Goal: Information Seeking & Learning: Learn about a topic

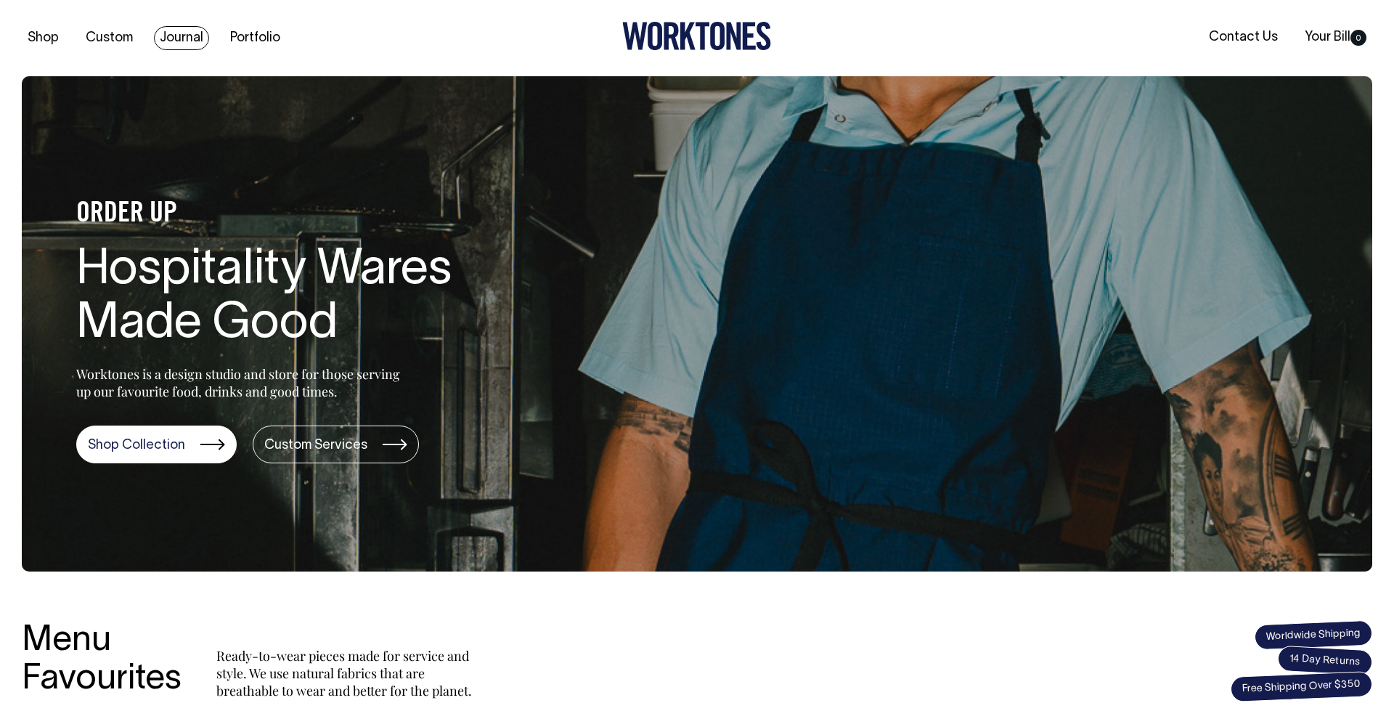
click at [174, 45] on link "Journal" at bounding box center [181, 38] width 55 height 24
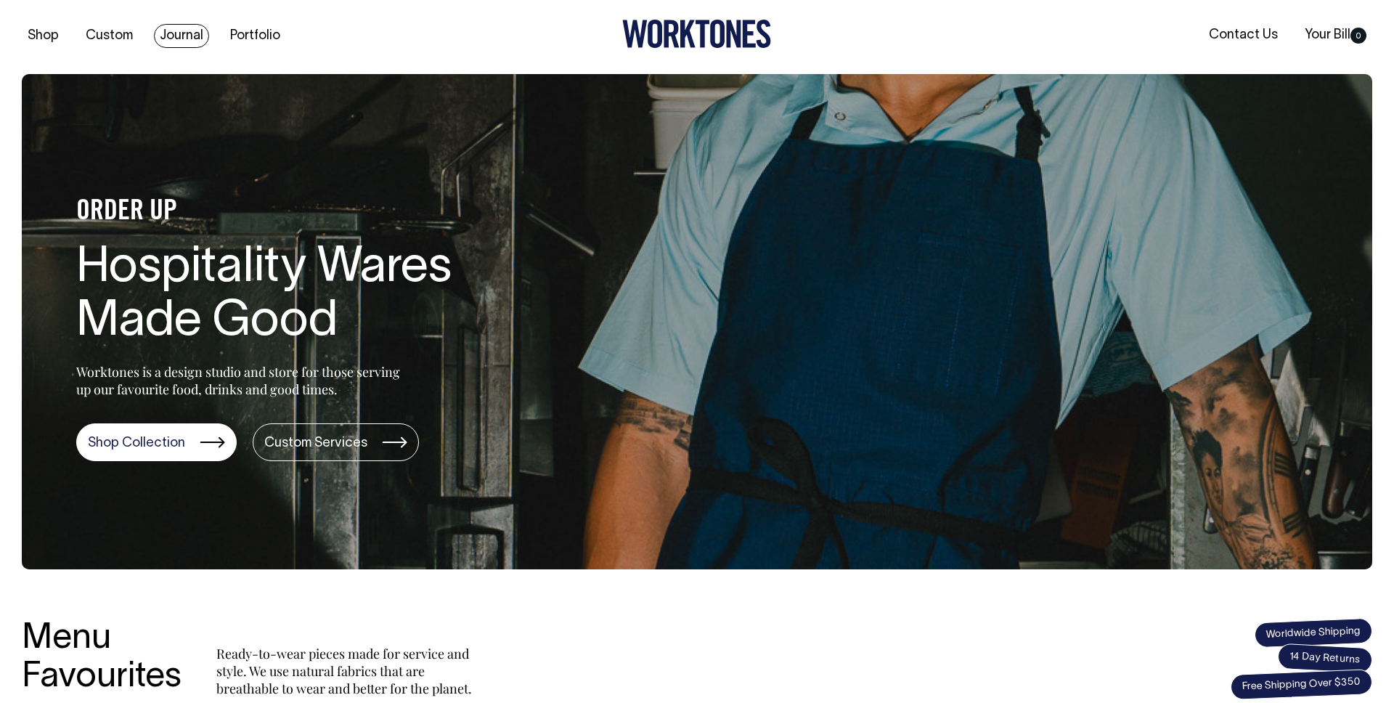
scroll to position [3, 0]
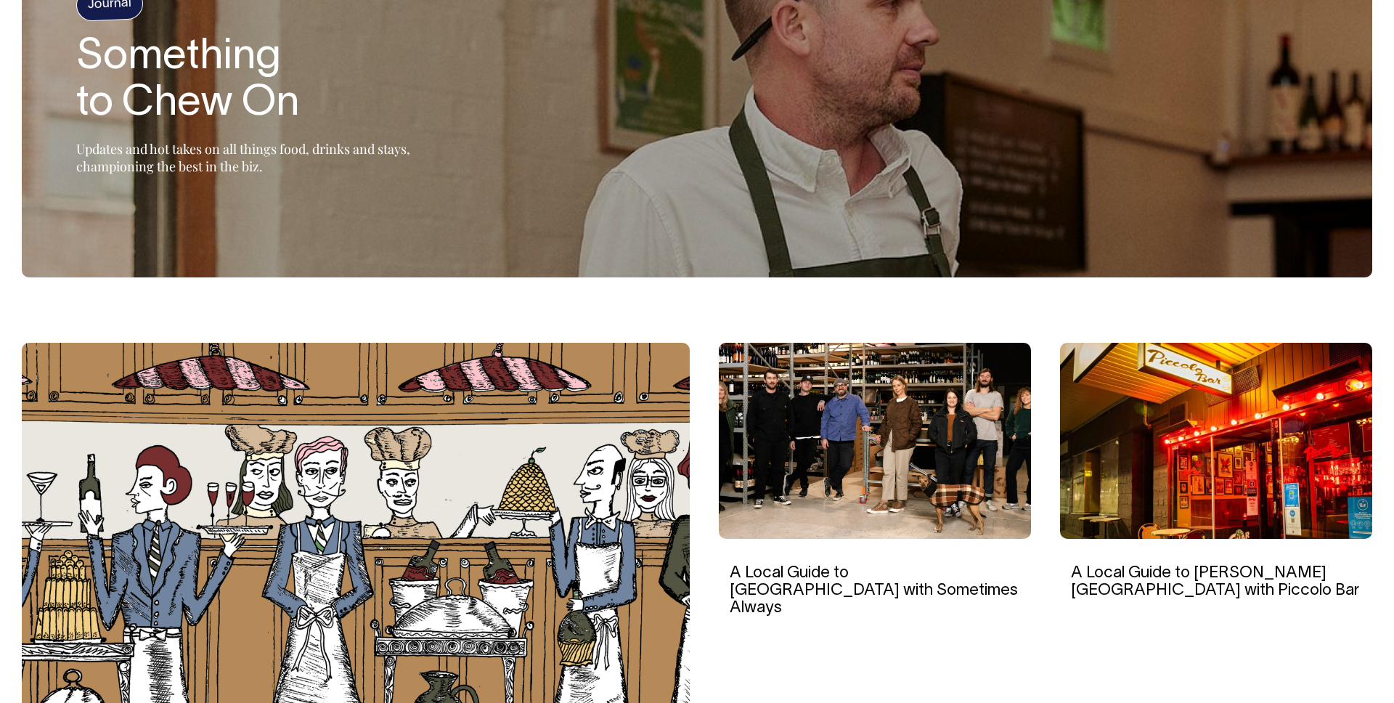
click at [874, 515] on img at bounding box center [875, 441] width 312 height 196
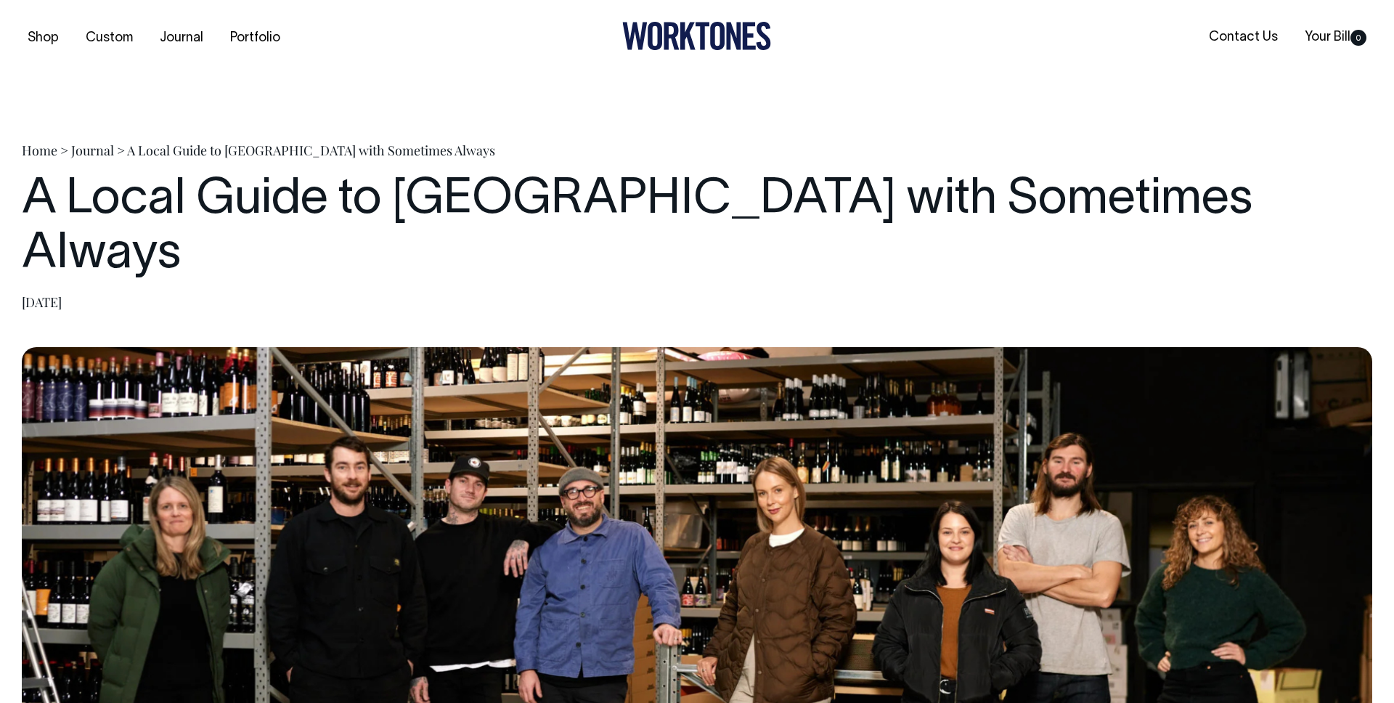
click at [781, 191] on h1 "A Local Guide to [GEOGRAPHIC_DATA] with Sometimes Always" at bounding box center [697, 228] width 1351 height 109
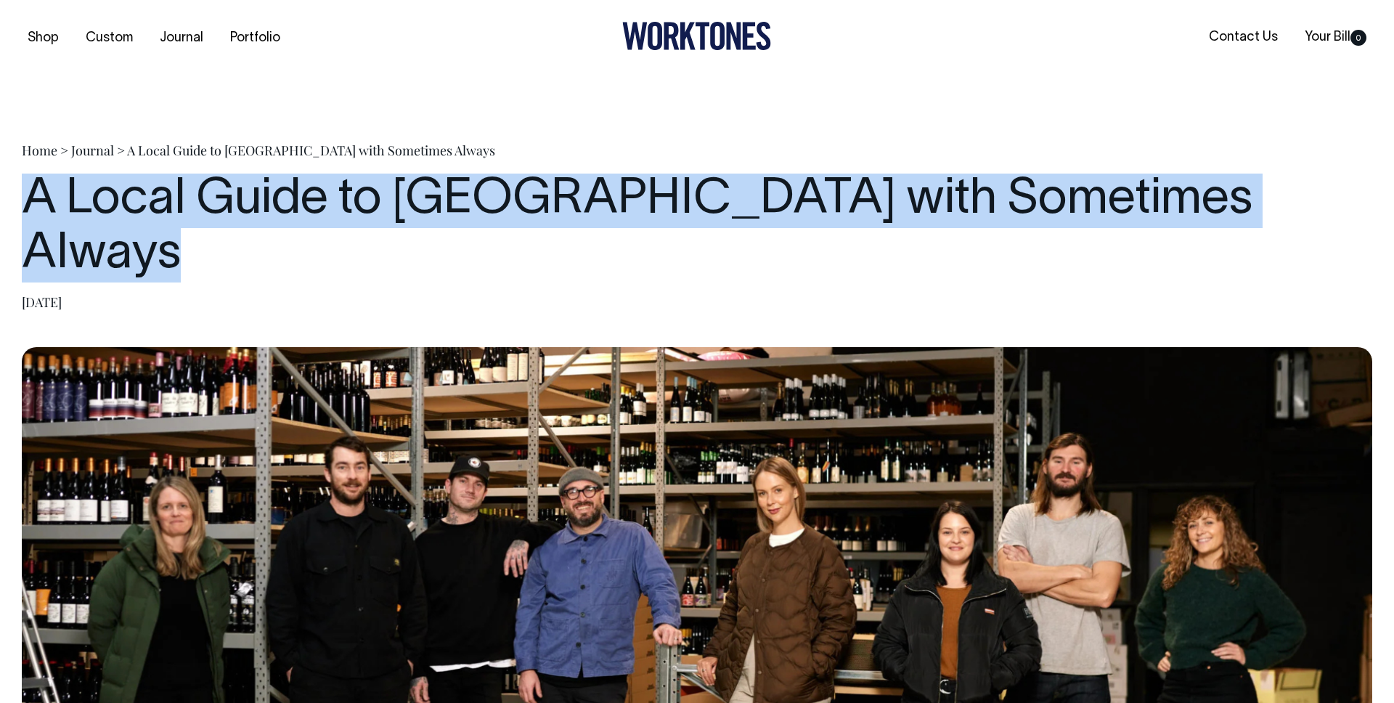
click at [781, 191] on h1 "A Local Guide to [GEOGRAPHIC_DATA] with Sometimes Always" at bounding box center [697, 228] width 1351 height 109
click at [757, 195] on h1 "A Local Guide to [GEOGRAPHIC_DATA] with Sometimes Always" at bounding box center [697, 228] width 1351 height 109
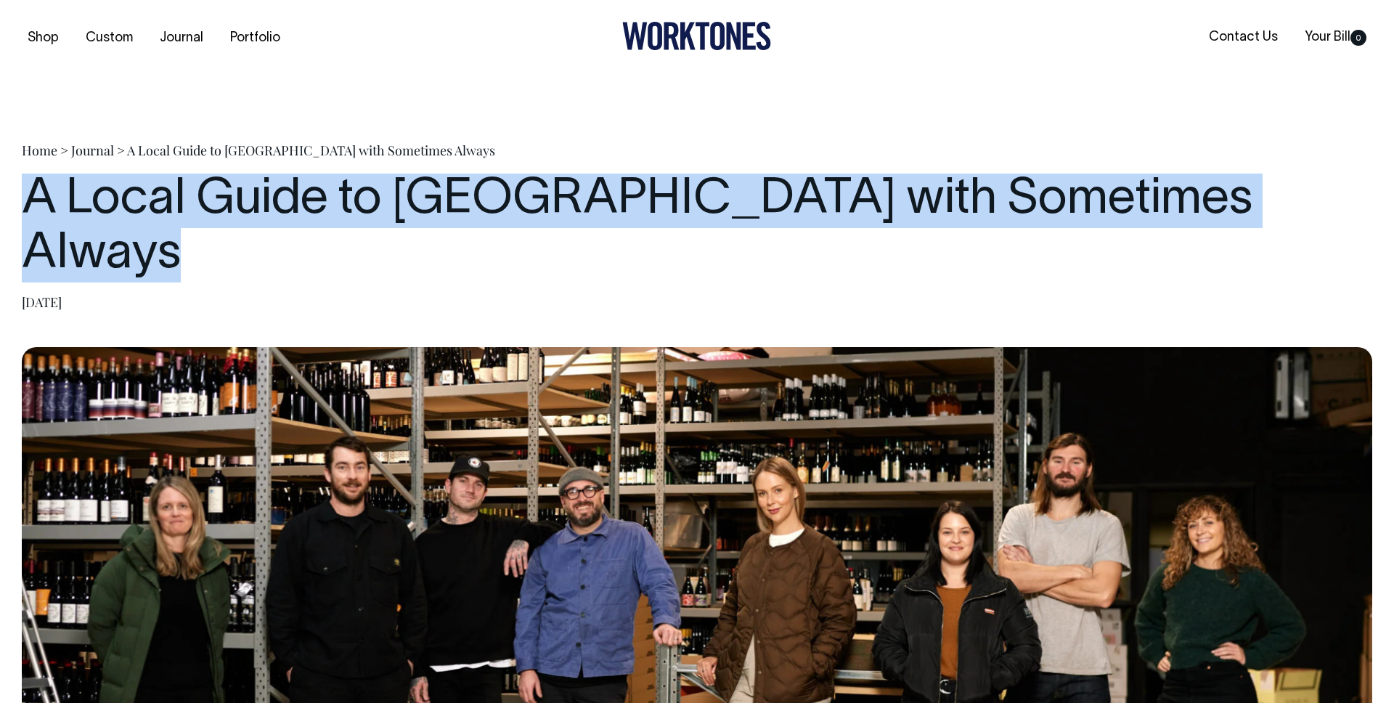
click at [975, 175] on h1 "A Local Guide to [GEOGRAPHIC_DATA] with Sometimes Always" at bounding box center [697, 228] width 1351 height 109
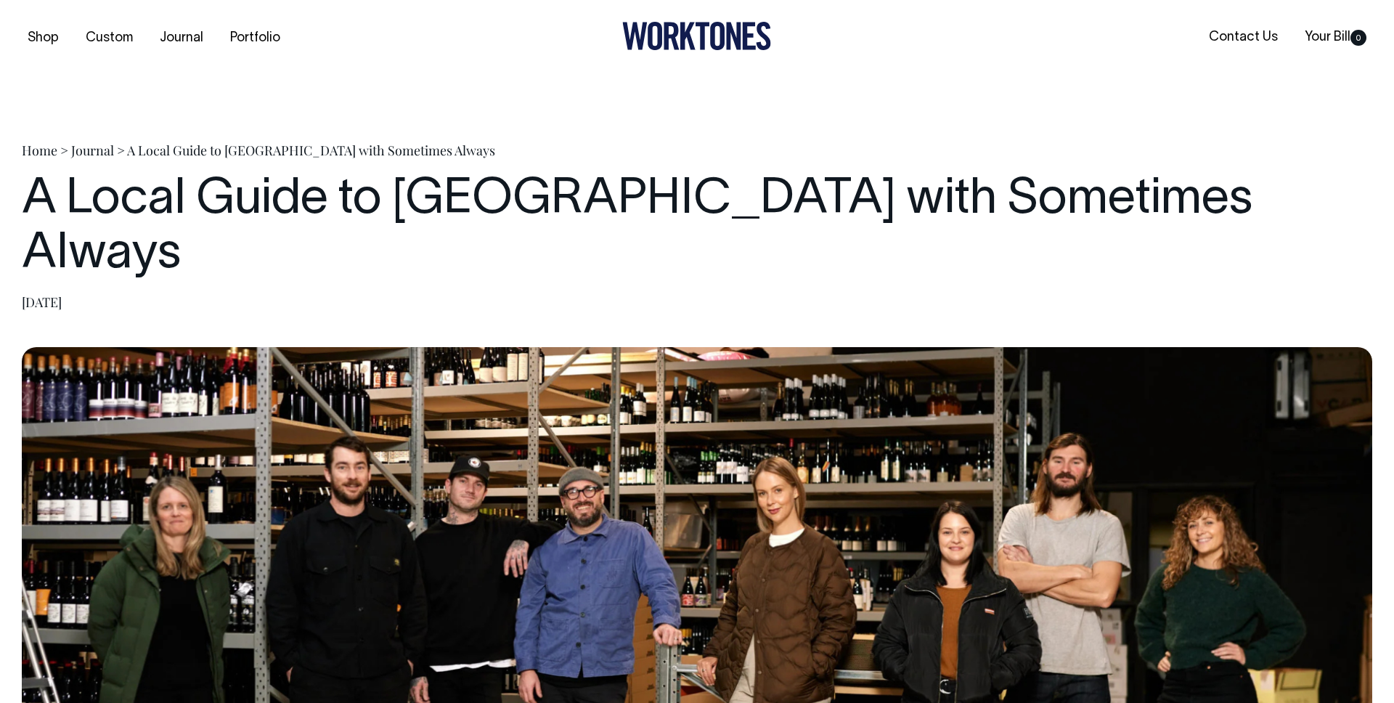
click at [511, 178] on h1 "A Local Guide to [GEOGRAPHIC_DATA] with Sometimes Always" at bounding box center [697, 228] width 1351 height 109
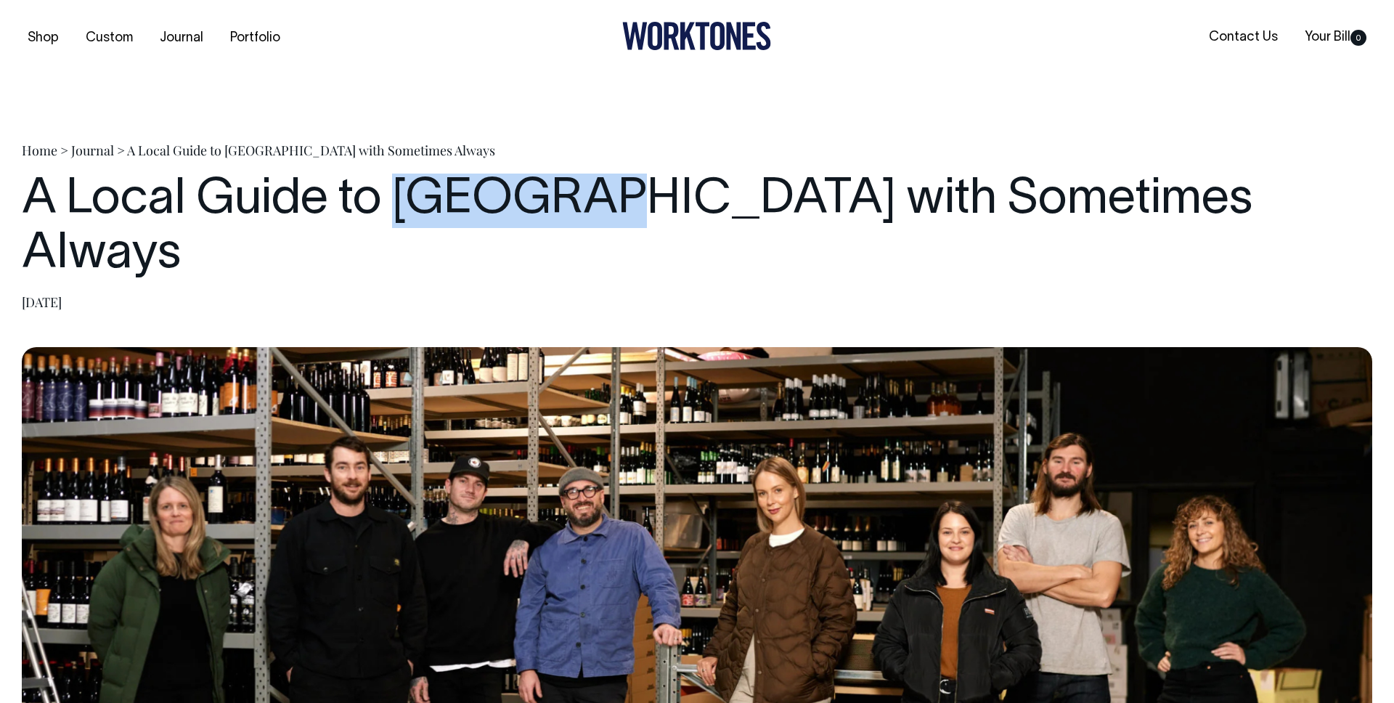
click at [511, 178] on h1 "A Local Guide to [GEOGRAPHIC_DATA] with Sometimes Always" at bounding box center [697, 228] width 1351 height 109
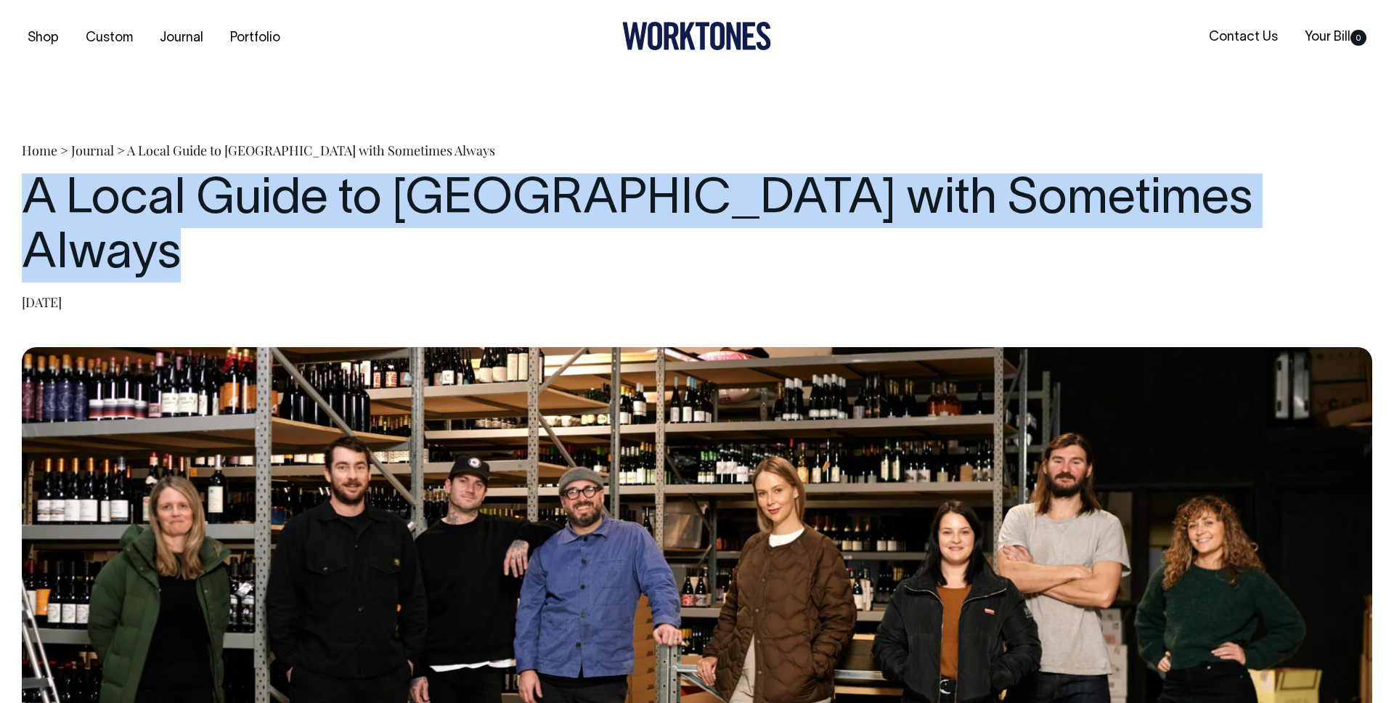
click at [511, 178] on h1 "A Local Guide to [GEOGRAPHIC_DATA] with Sometimes Always" at bounding box center [697, 228] width 1351 height 109
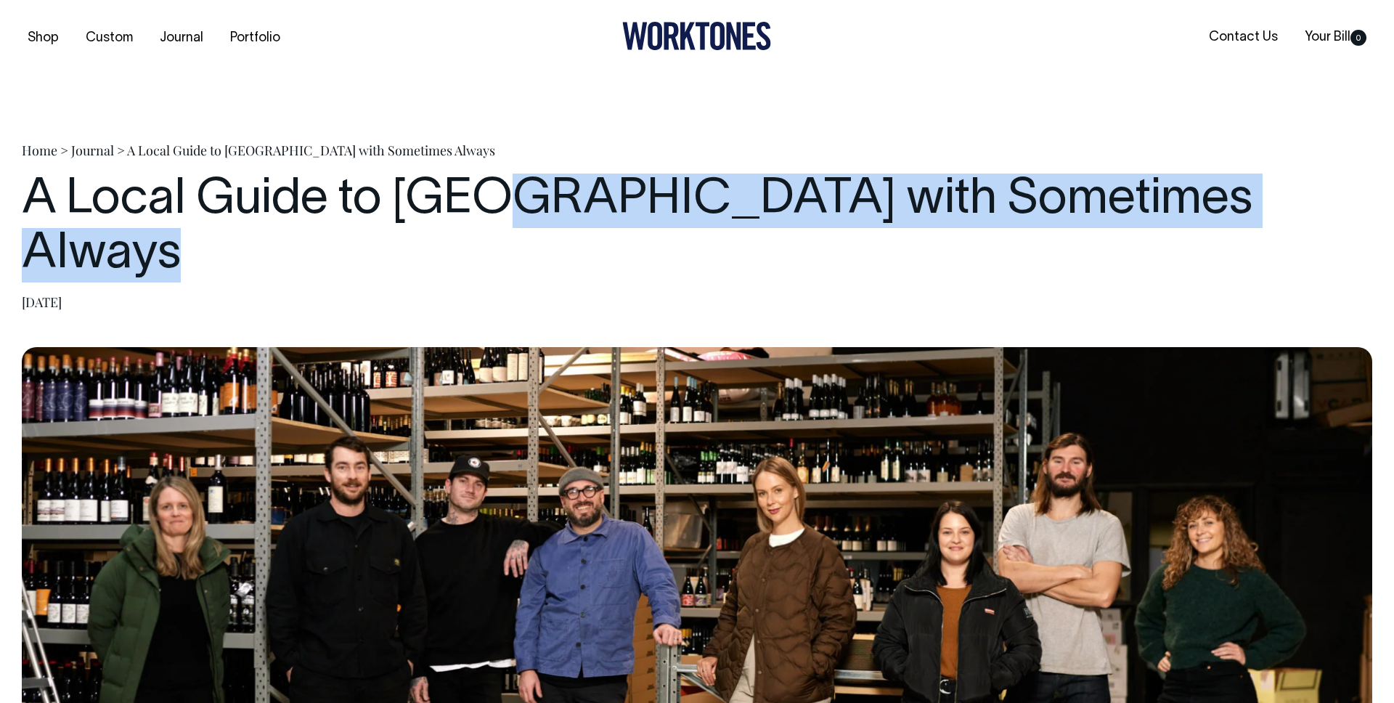
click at [495, 198] on h1 "A Local Guide to [GEOGRAPHIC_DATA] with Sometimes Always" at bounding box center [697, 228] width 1351 height 109
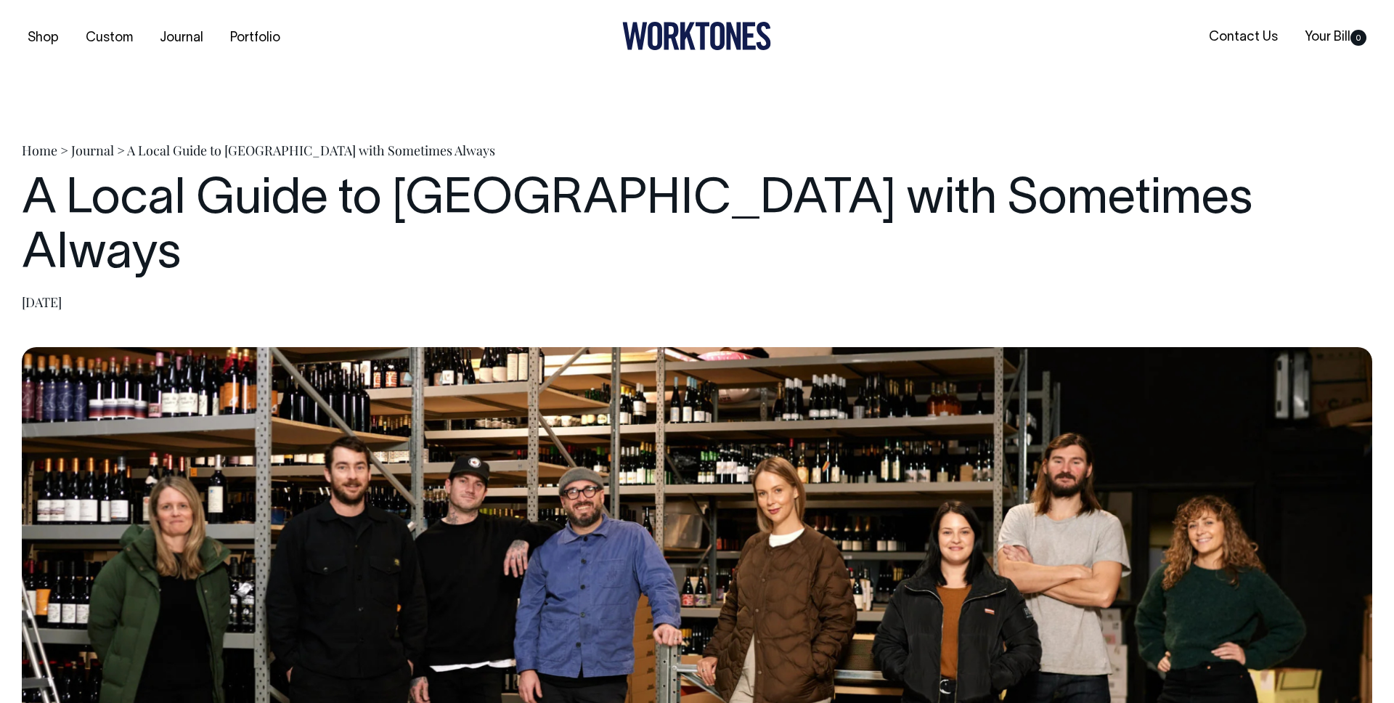
click at [467, 202] on h1 "A Local Guide to [GEOGRAPHIC_DATA] with Sometimes Always" at bounding box center [697, 228] width 1351 height 109
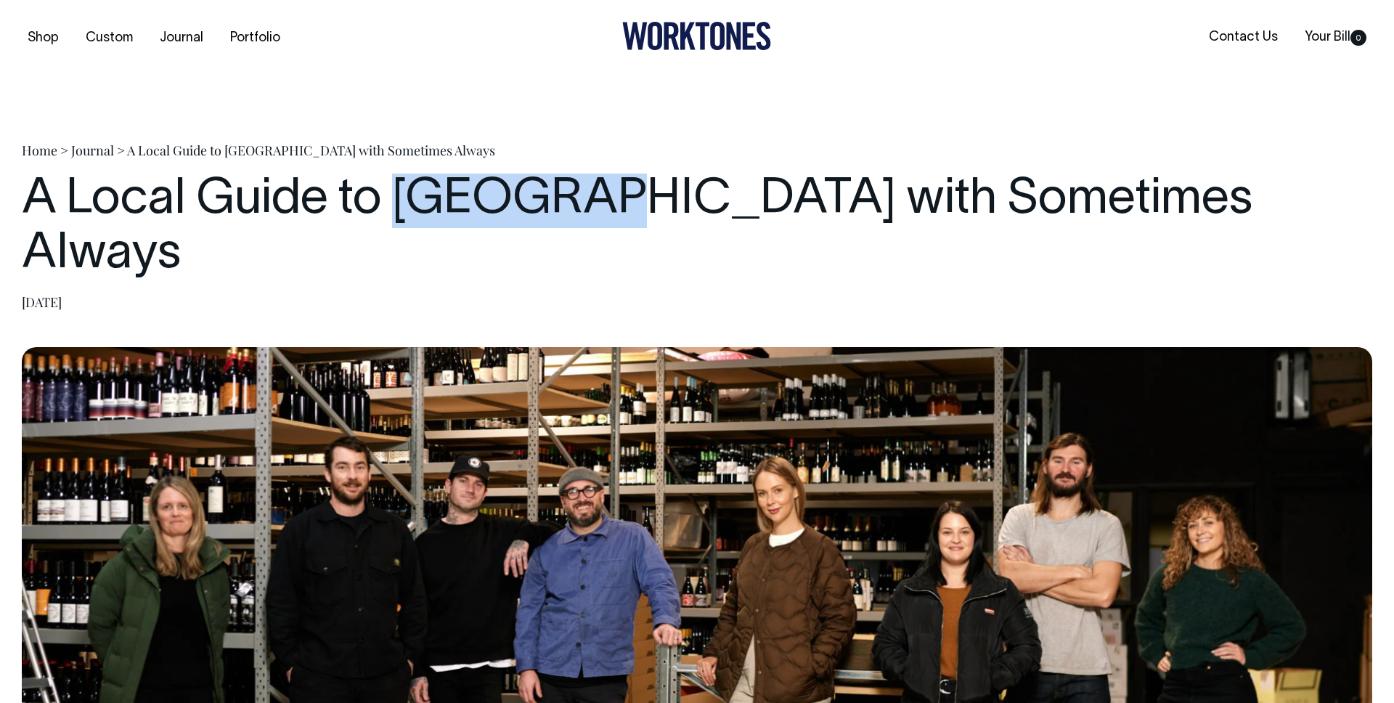
click at [467, 202] on h1 "A Local Guide to [GEOGRAPHIC_DATA] with Sometimes Always" at bounding box center [697, 228] width 1351 height 109
click at [480, 204] on h1 "A Local Guide to [GEOGRAPHIC_DATA] with Sometimes Always" at bounding box center [697, 228] width 1351 height 109
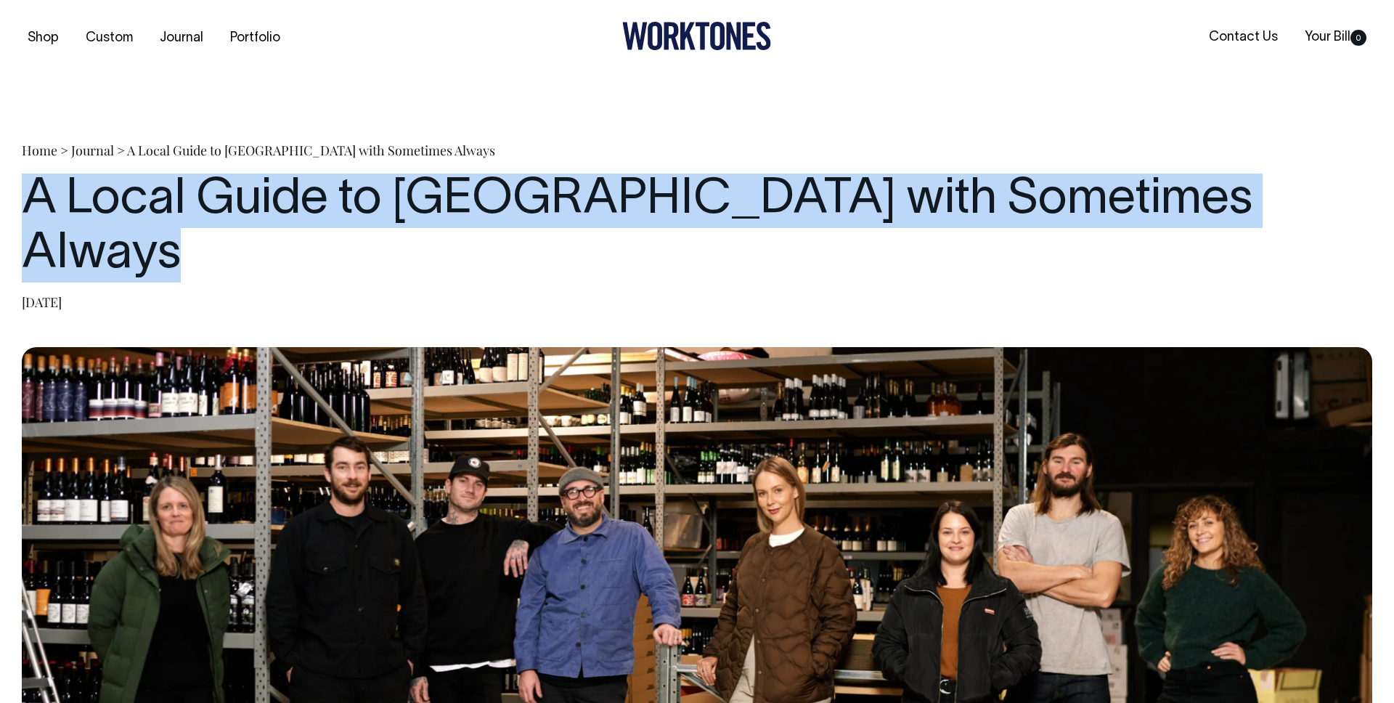
click at [480, 204] on h1 "A Local Guide to [GEOGRAPHIC_DATA] with Sometimes Always" at bounding box center [697, 228] width 1351 height 109
click at [996, 195] on h1 "A Local Guide to [GEOGRAPHIC_DATA] with Sometimes Always" at bounding box center [697, 228] width 1351 height 109
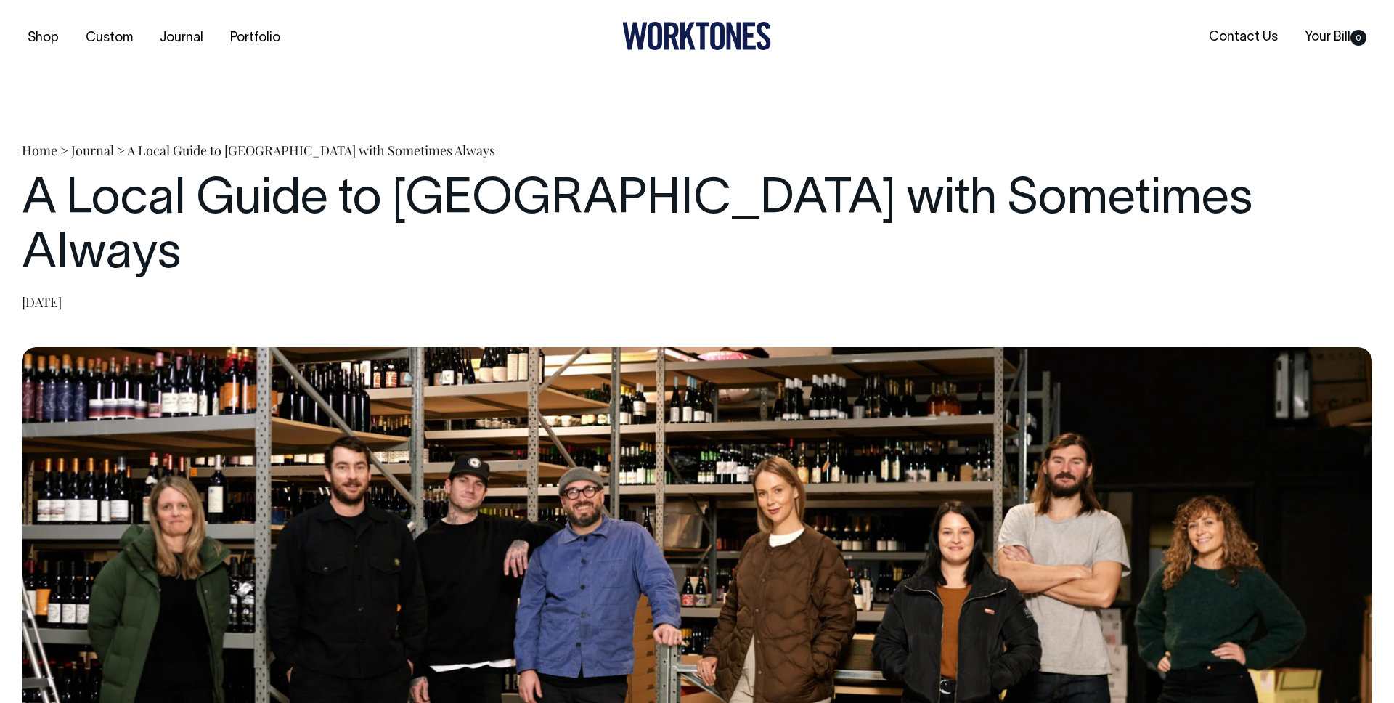
click at [1067, 195] on h1 "A Local Guide to [GEOGRAPHIC_DATA] with Sometimes Always" at bounding box center [697, 228] width 1351 height 109
click at [1059, 203] on h1 "A Local Guide to [GEOGRAPHIC_DATA] with Sometimes Always" at bounding box center [697, 228] width 1351 height 109
click at [1150, 183] on h1 "A Local Guide to [GEOGRAPHIC_DATA] with Sometimes Always" at bounding box center [697, 228] width 1351 height 109
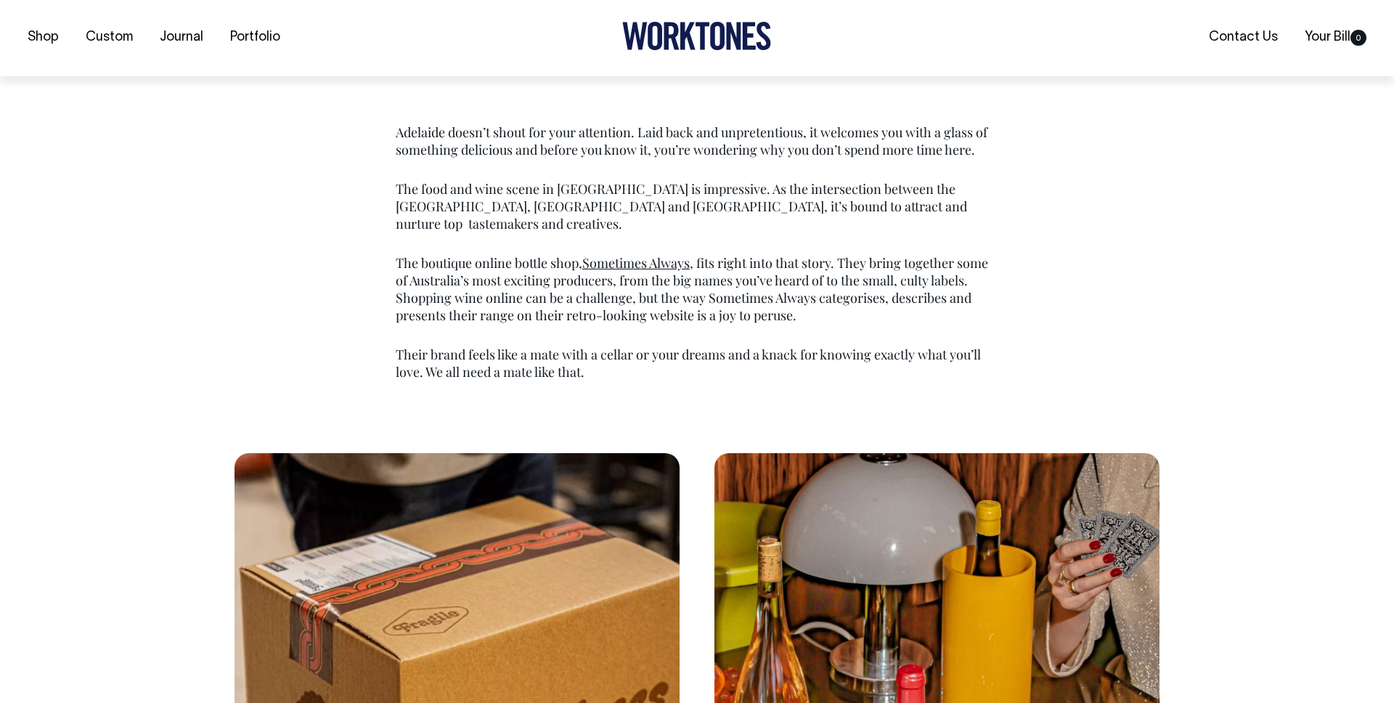
scroll to position [956, 0]
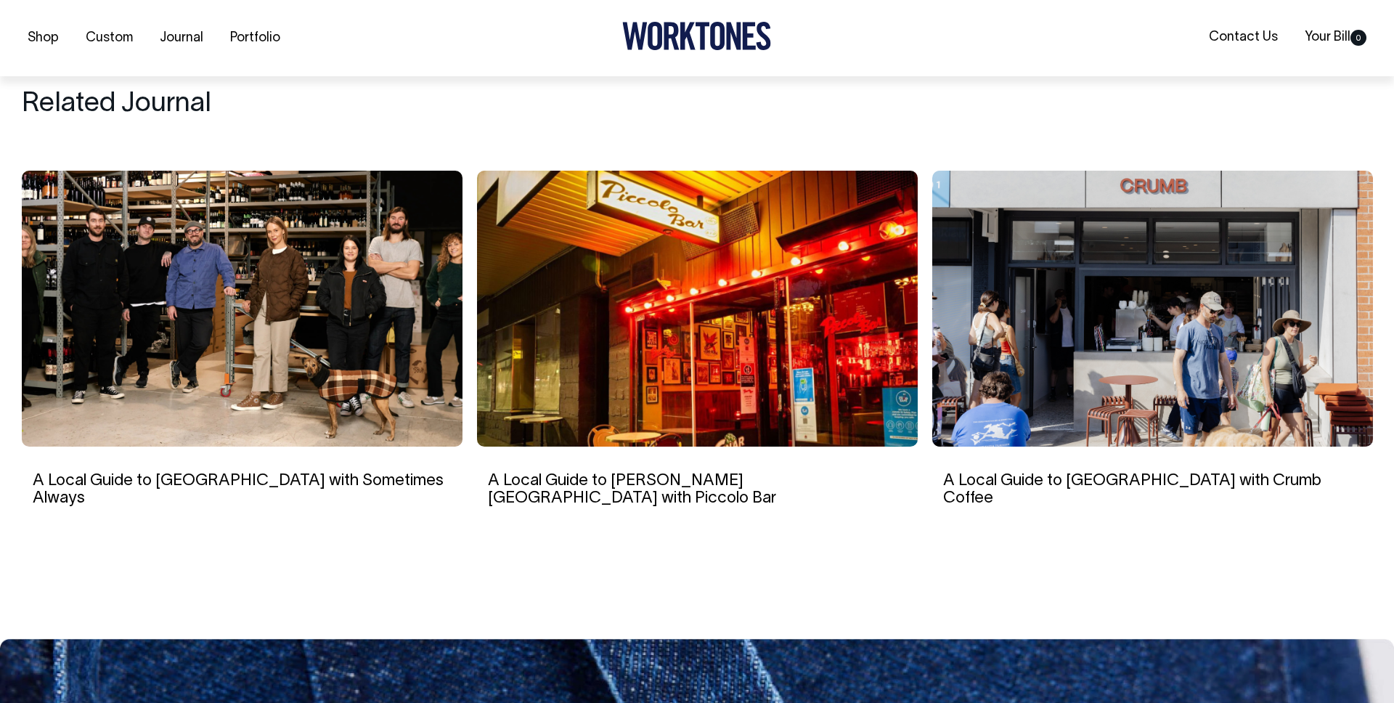
scroll to position [4198, 0]
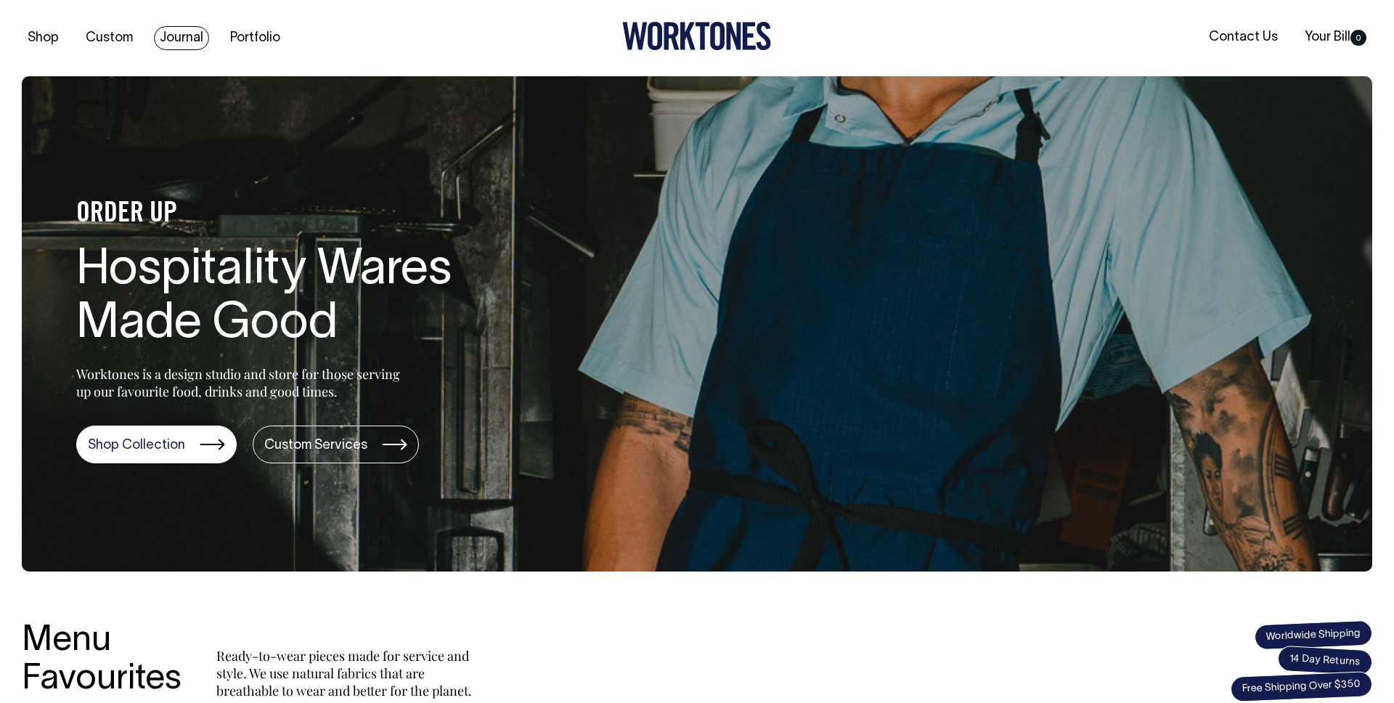
click at [195, 44] on link "Journal" at bounding box center [181, 38] width 55 height 24
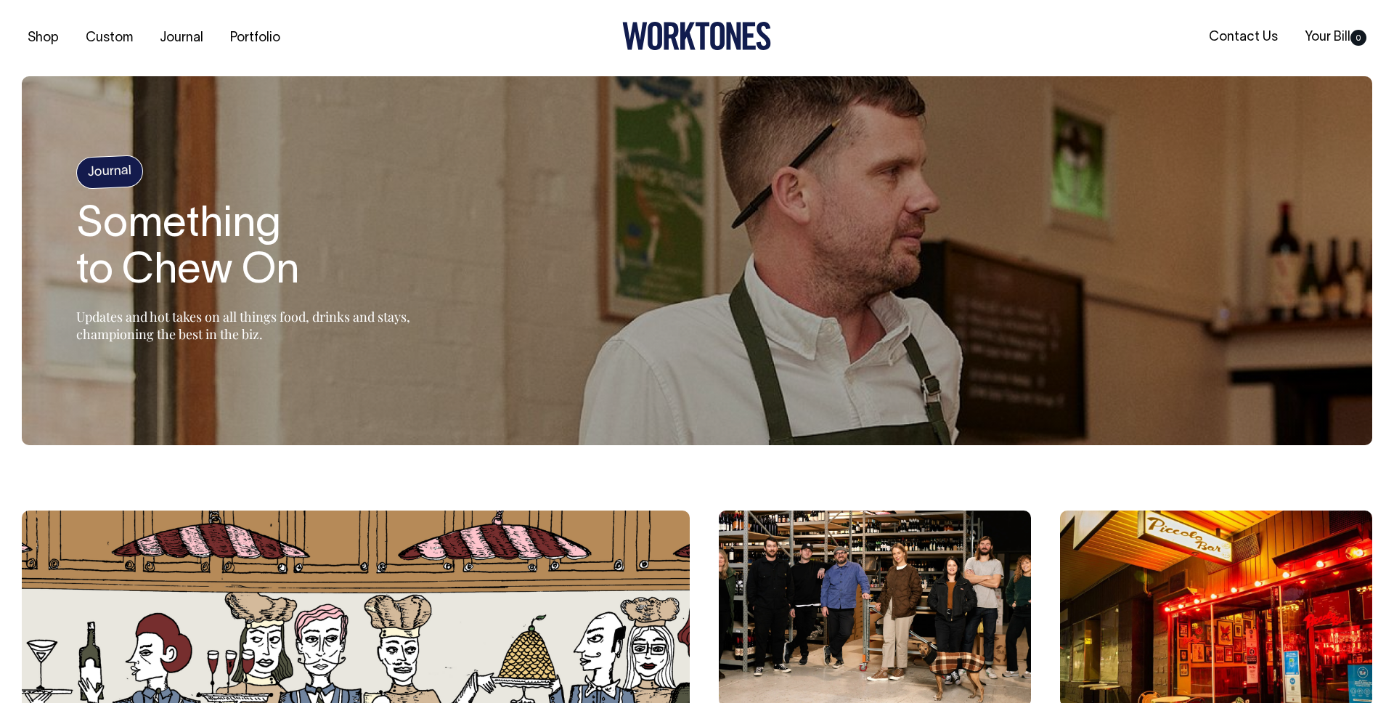
click at [938, 556] on img at bounding box center [875, 609] width 312 height 196
